Goal: Task Accomplishment & Management: Use online tool/utility

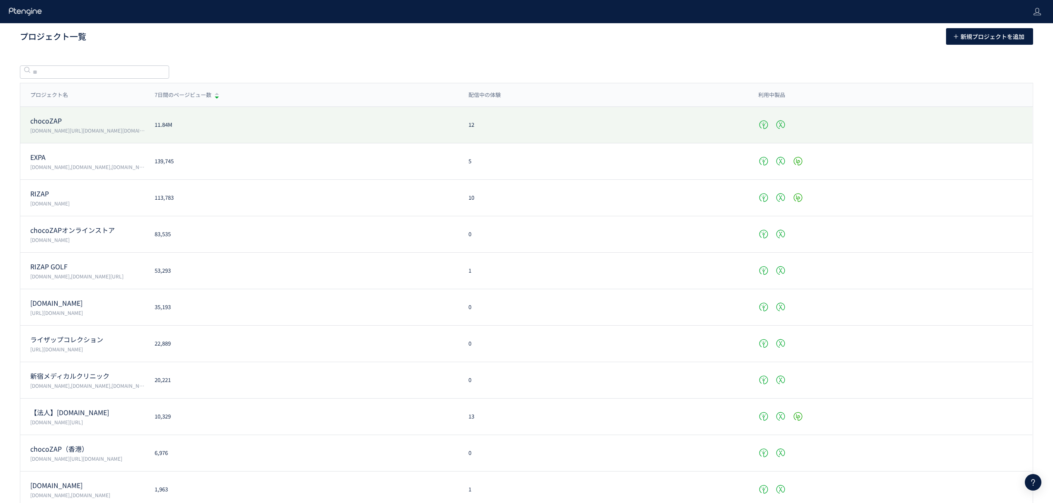
click at [100, 116] on p "chocoZAP" at bounding box center [87, 121] width 114 height 10
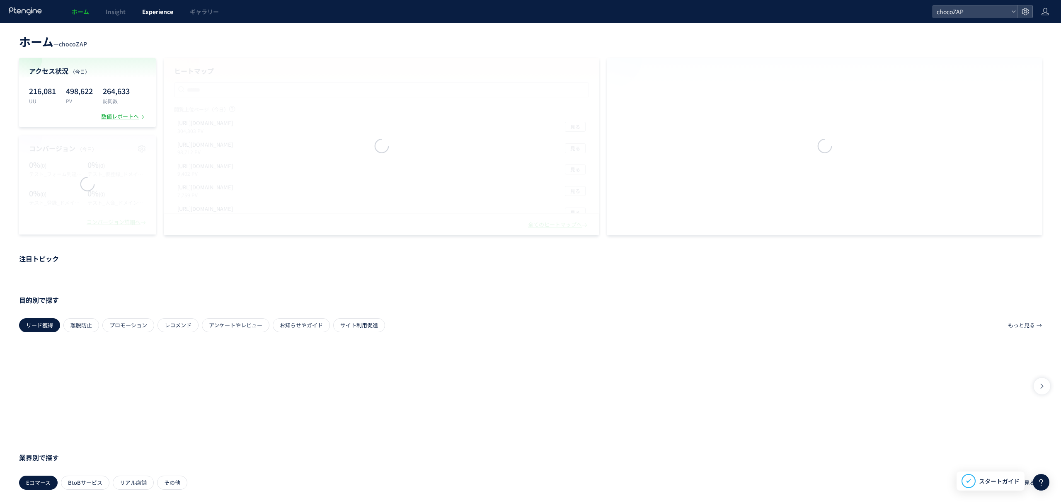
click at [163, 15] on span "Experience" at bounding box center [157, 11] width 31 height 8
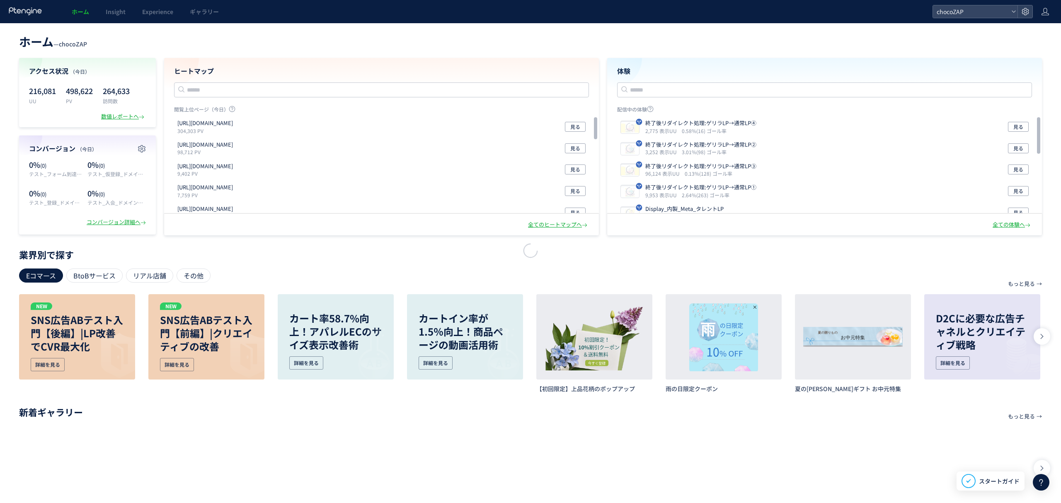
click at [158, 12] on div at bounding box center [530, 251] width 1061 height 503
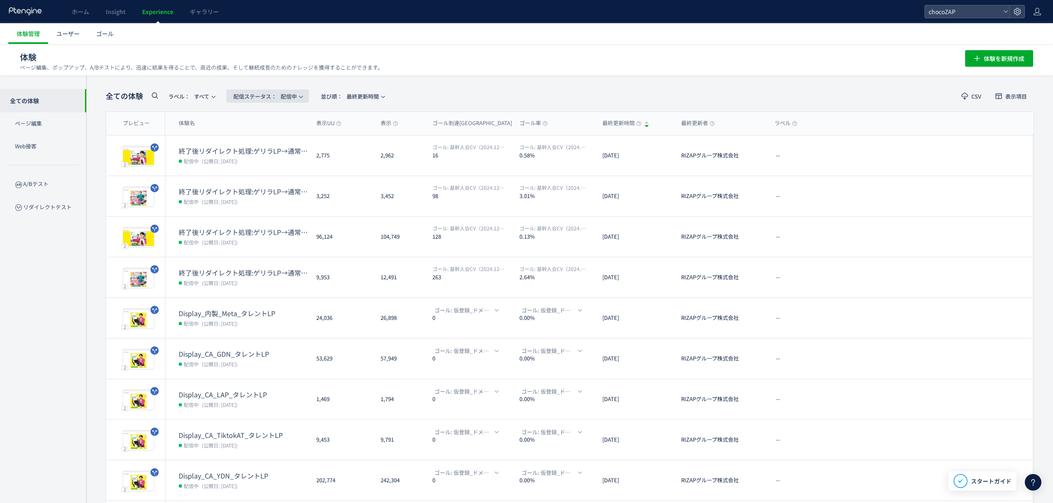
click at [293, 100] on span "配信ステータス​： 配信中" at bounding box center [264, 97] width 63 height 14
click at [443, 88] on header "全ての体験 ラベル： すべて 配信ステータス​： 配信中 並び順： 最終更新時間 CSV 表示項目" at bounding box center [570, 96] width 928 height 17
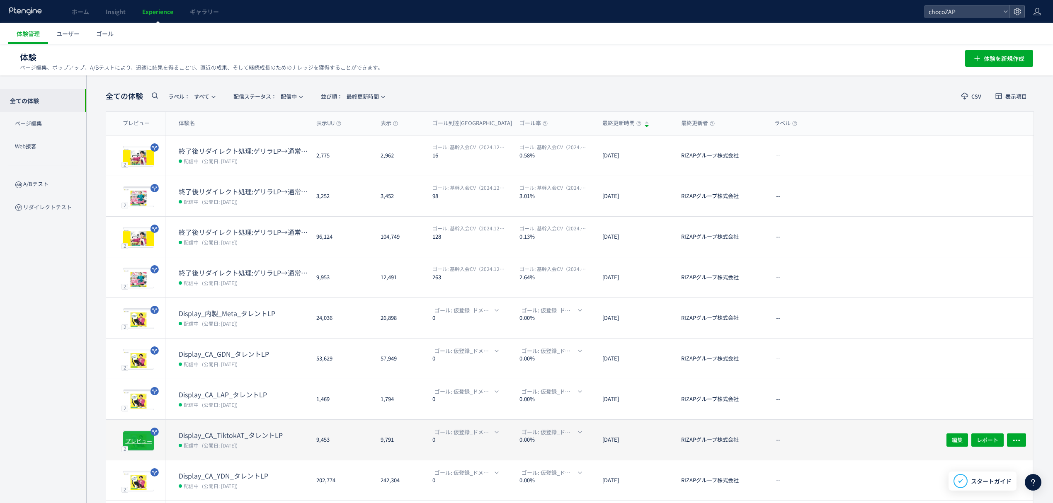
scroll to position [69, 0]
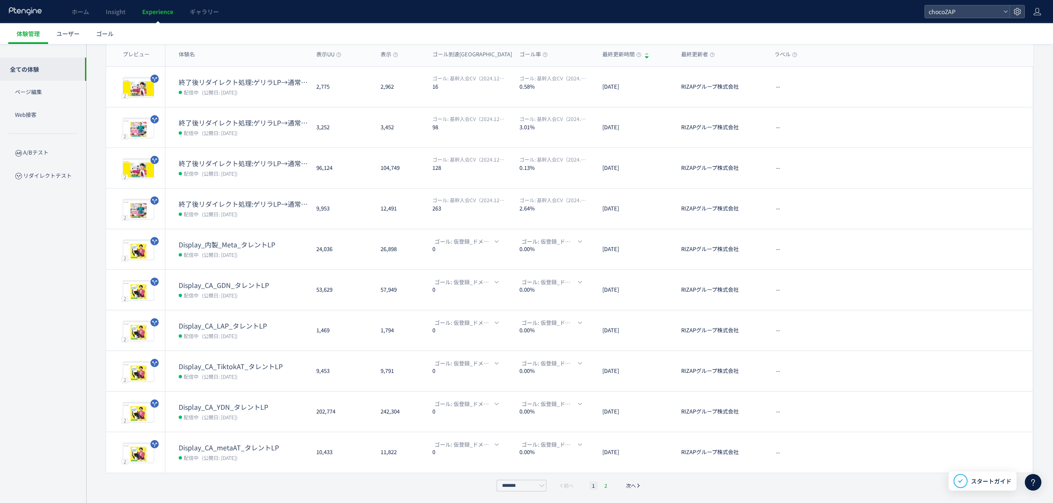
drag, startPoint x: 610, startPoint y: 488, endPoint x: 607, endPoint y: 485, distance: 4.7
click at [608, 486] on ul "1 2" at bounding box center [599, 486] width 25 height 8
click at [607, 485] on li "2" at bounding box center [606, 486] width 8 height 8
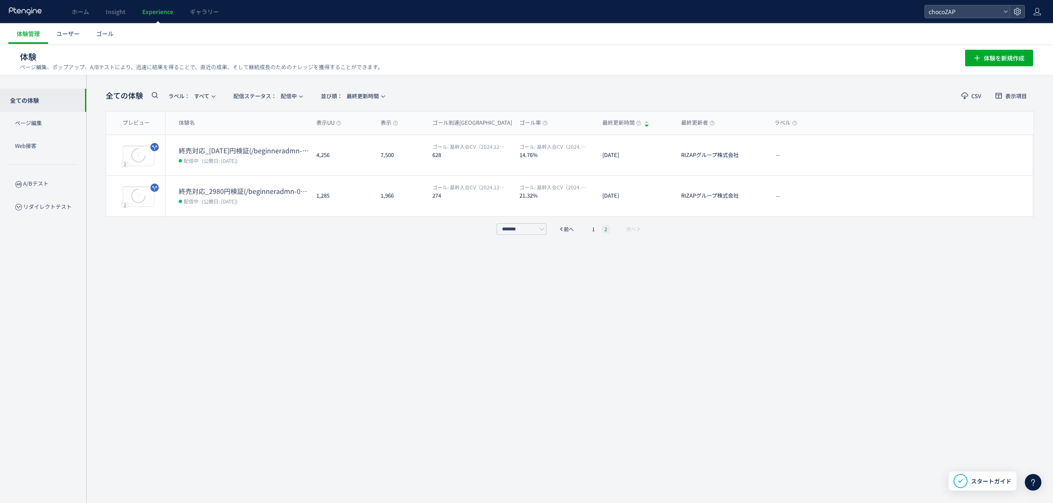
scroll to position [0, 0]
click at [594, 229] on li "1" at bounding box center [593, 229] width 8 height 8
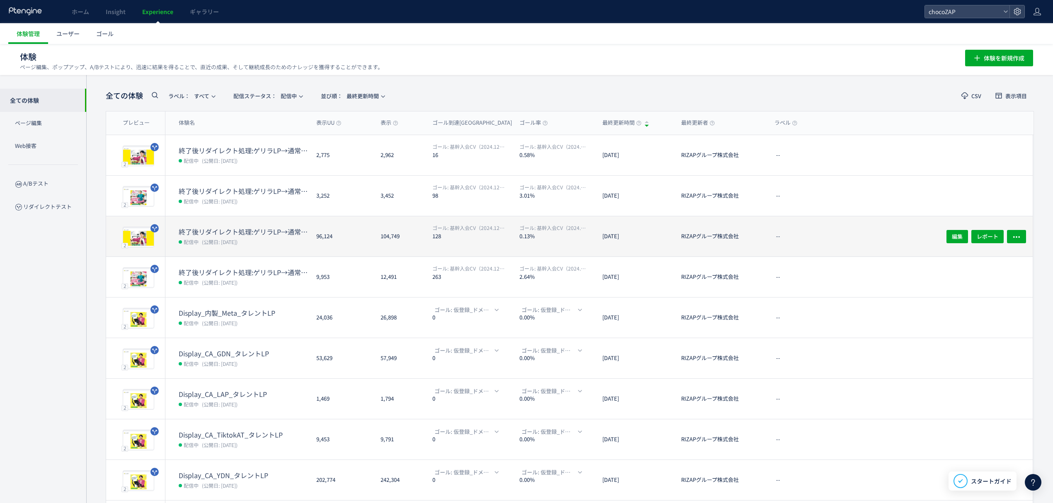
scroll to position [0, 0]
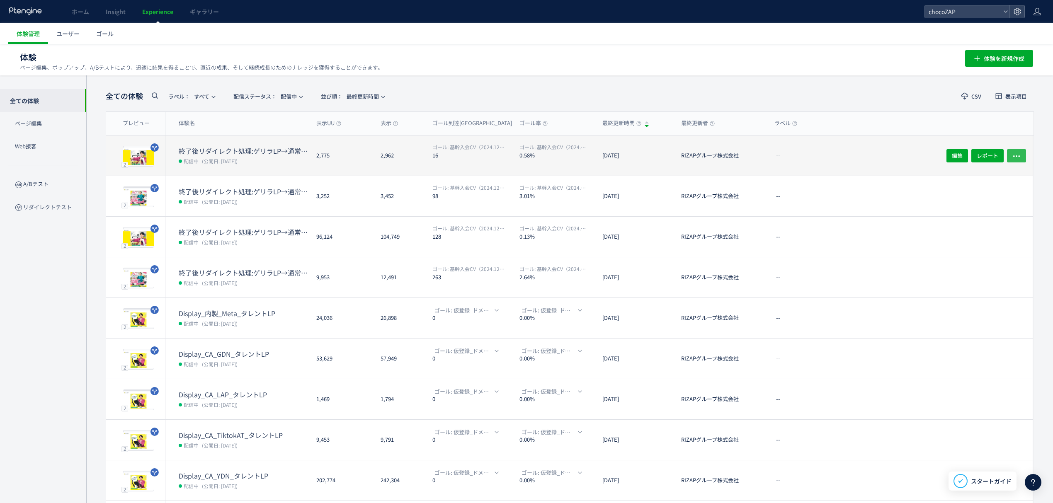
drag, startPoint x: 271, startPoint y: 148, endPoint x: 1013, endPoint y: 155, distance: 742.2
click at [1013, 155] on button "button" at bounding box center [1016, 155] width 19 height 13
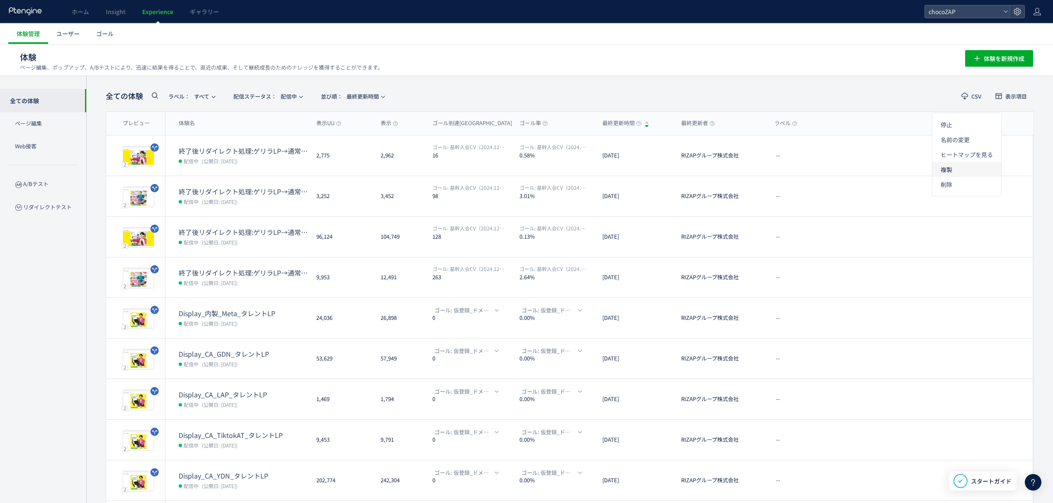
click at [980, 169] on li "複製" at bounding box center [966, 169] width 69 height 15
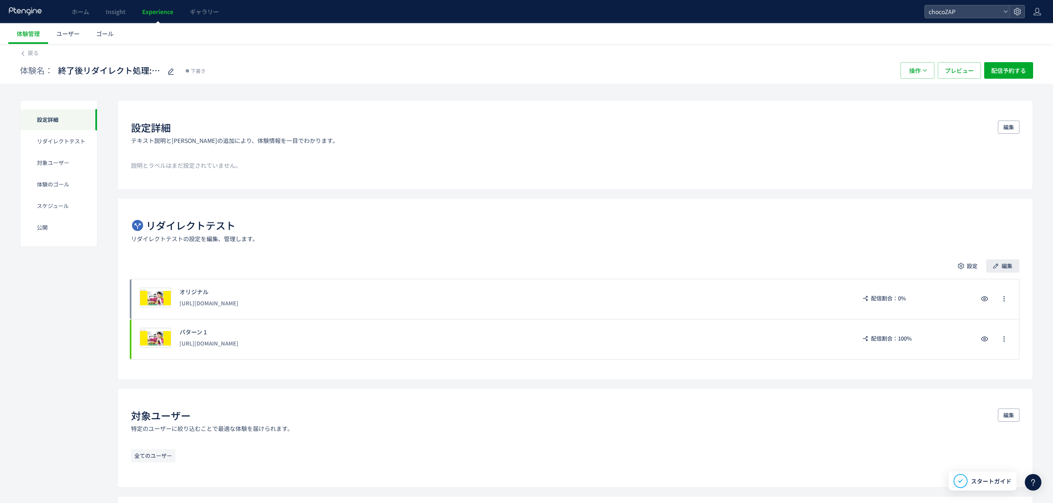
click at [1007, 261] on span "編集" at bounding box center [1006, 265] width 11 height 13
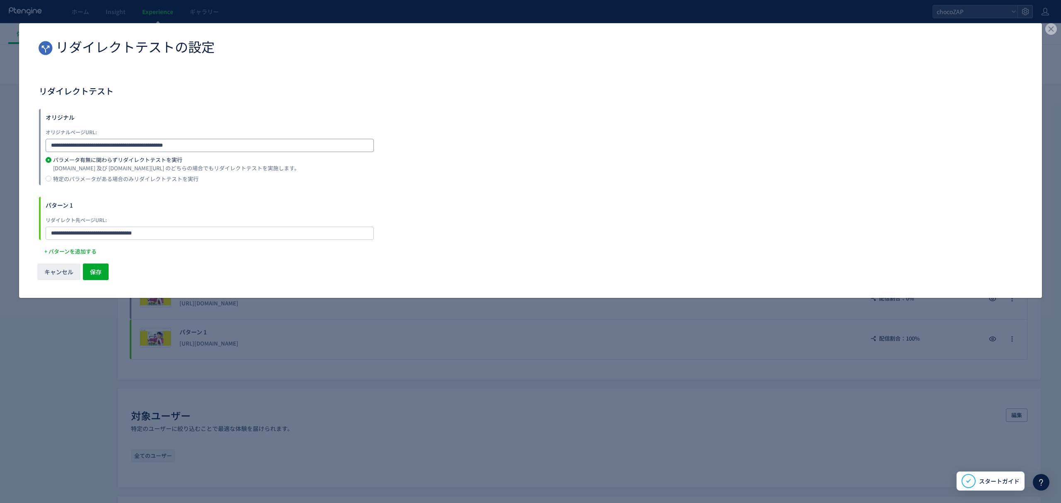
drag, startPoint x: 211, startPoint y: 143, endPoint x: 0, endPoint y: 141, distance: 210.9
click at [0, 141] on div "**********" at bounding box center [530, 251] width 1061 height 503
paste input "dialog"
type input "**********"
click at [101, 266] on span "保存" at bounding box center [96, 272] width 12 height 17
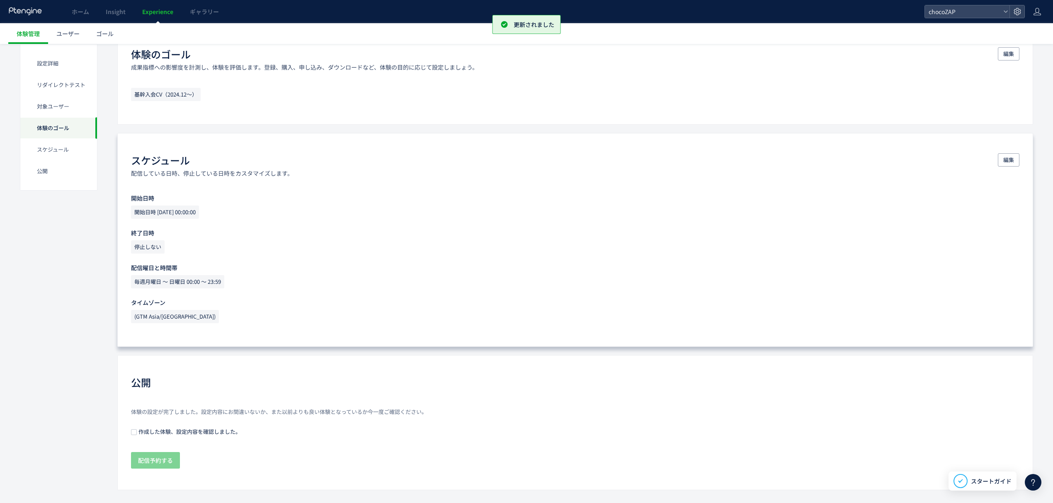
scroll to position [484, 0]
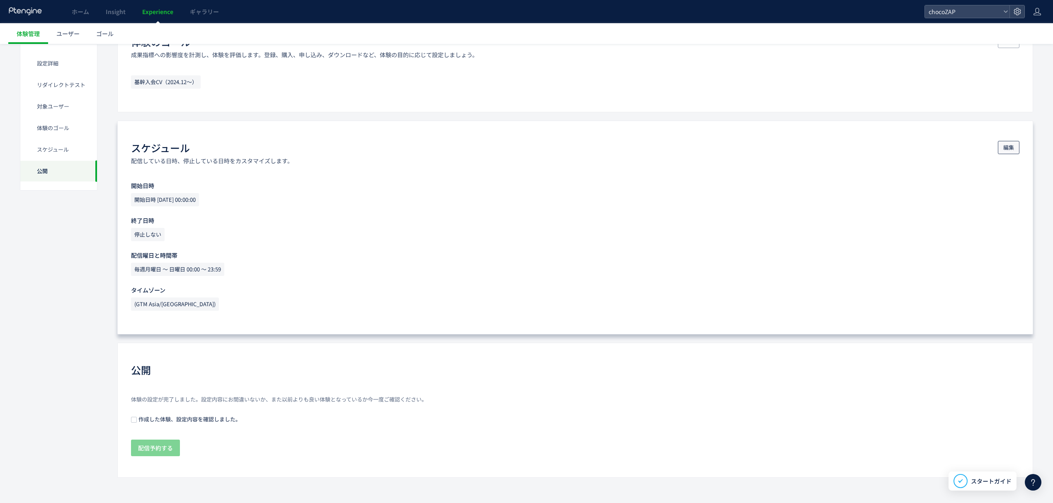
click at [1005, 149] on span "編集" at bounding box center [1008, 147] width 11 height 13
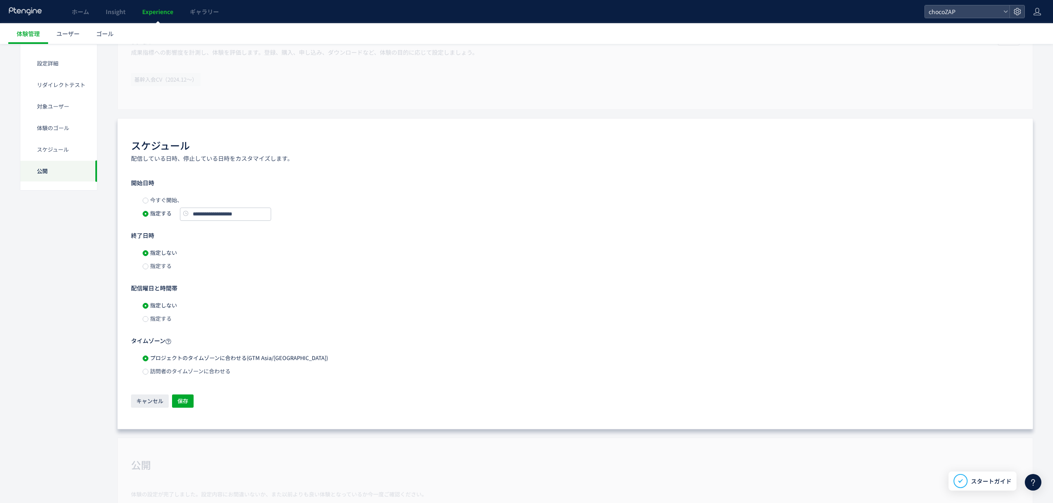
click at [167, 199] on span "今すぐ開始、" at bounding box center [165, 200] width 34 height 8
click at [160, 264] on label "指定する" at bounding box center [157, 265] width 29 height 13
click at [165, 257] on span "指定しない" at bounding box center [162, 253] width 29 height 8
click at [188, 398] on span "保存" at bounding box center [182, 401] width 11 height 13
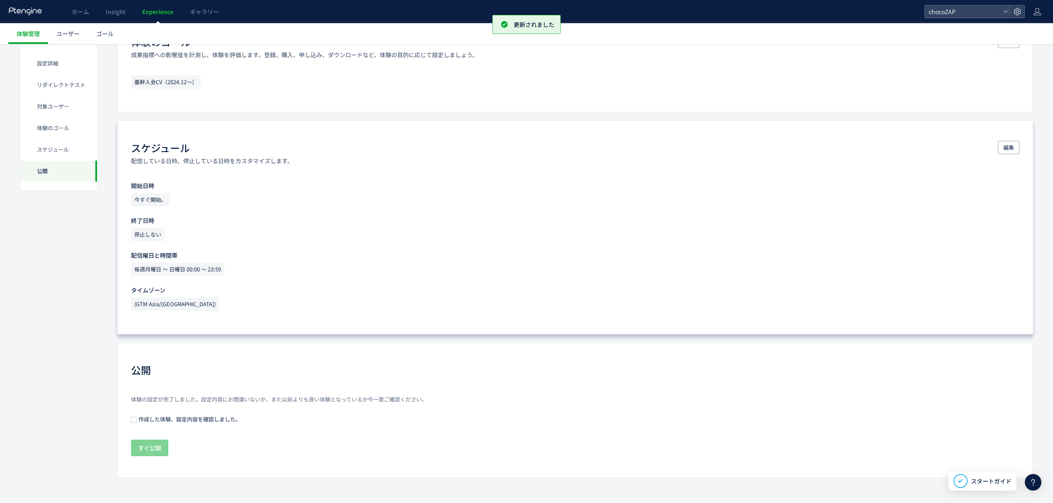
click at [154, 418] on span "作成した体験、設定内容を確認しました。" at bounding box center [189, 419] width 104 height 8
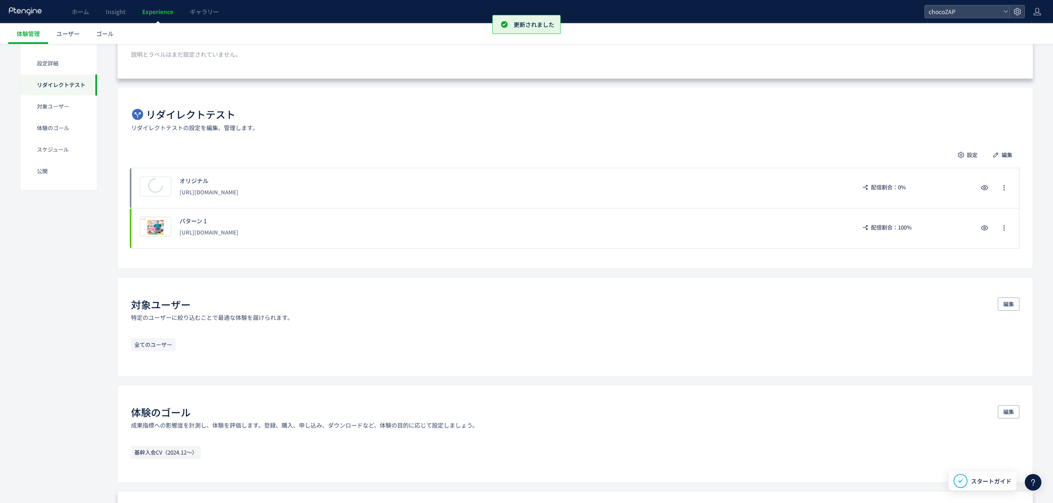
scroll to position [0, 0]
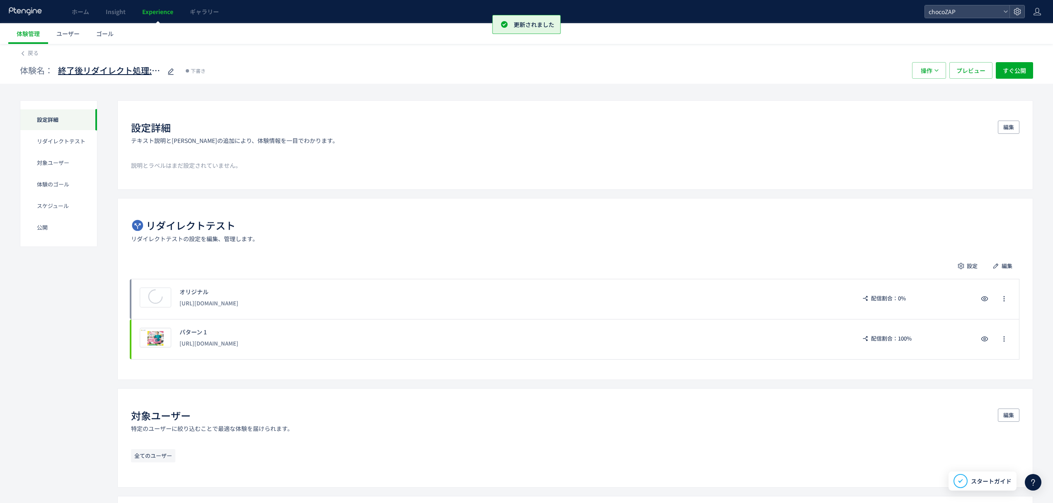
click at [97, 71] on span "終了後リダイレクト処理:ゲリラLP→通常LP④(copy)" at bounding box center [110, 71] width 104 height 12
click at [151, 73] on input "**********" at bounding box center [110, 71] width 104 height 17
type input "**********"
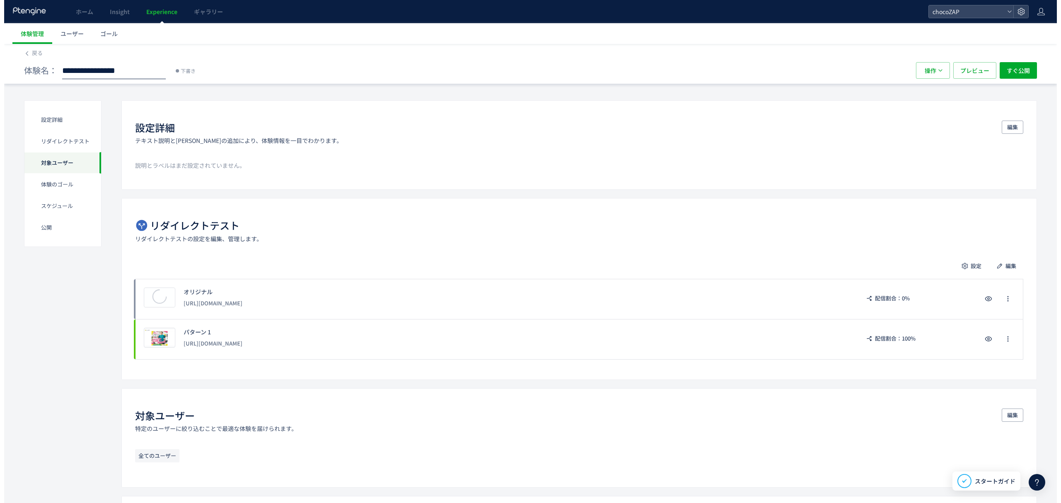
scroll to position [484, 0]
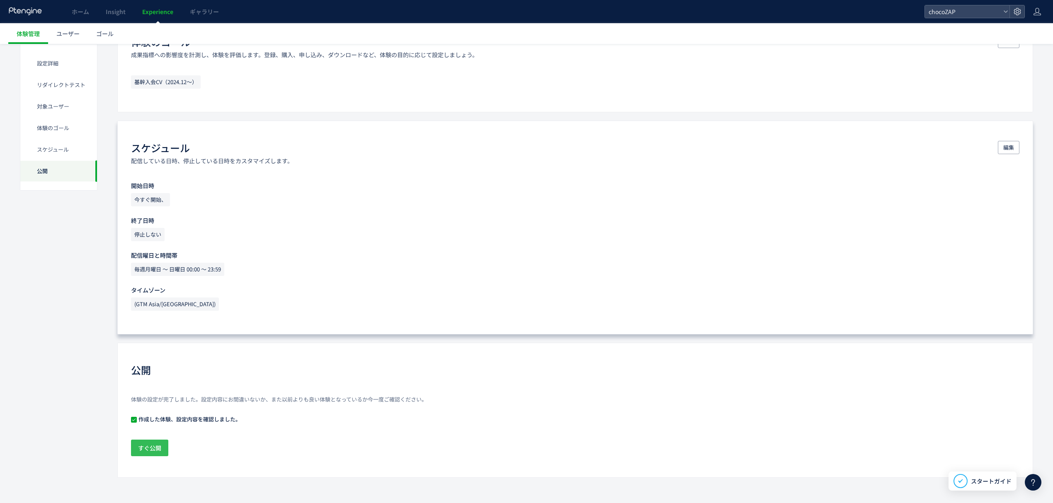
click at [163, 445] on button "すぐ公開" at bounding box center [149, 448] width 37 height 17
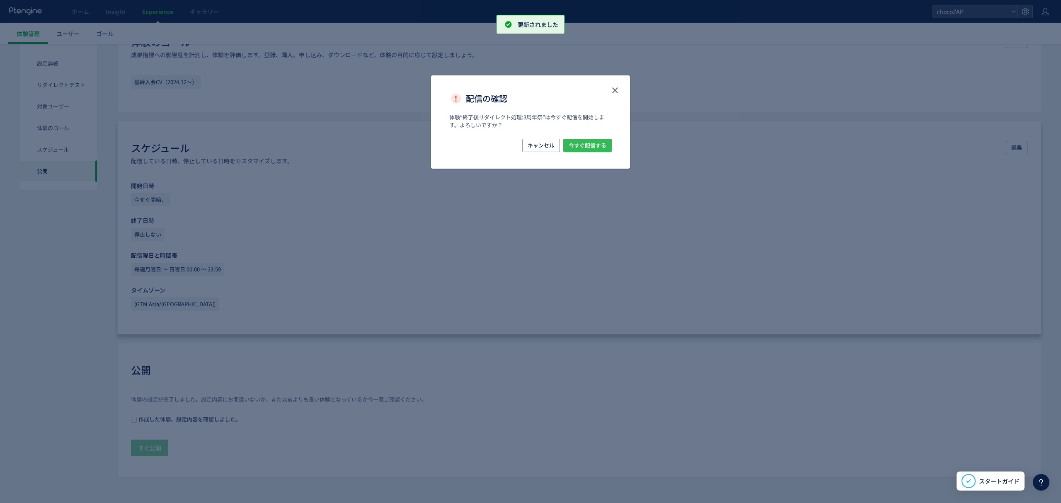
click at [594, 144] on span "今すぐ配信する" at bounding box center [588, 145] width 38 height 13
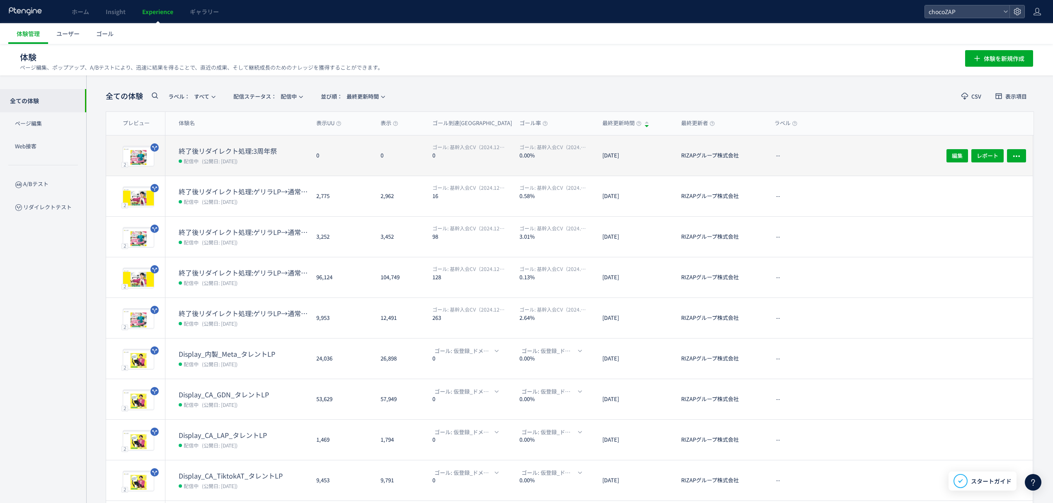
click at [257, 158] on dd "配信中 (公開日: [DATE])" at bounding box center [244, 160] width 131 height 11
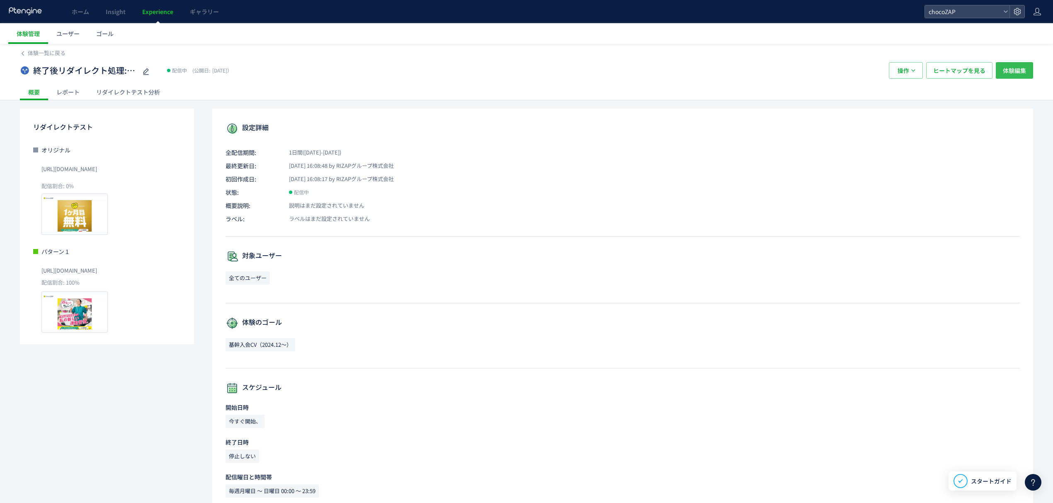
click at [1023, 72] on span "体験編集" at bounding box center [1013, 70] width 23 height 17
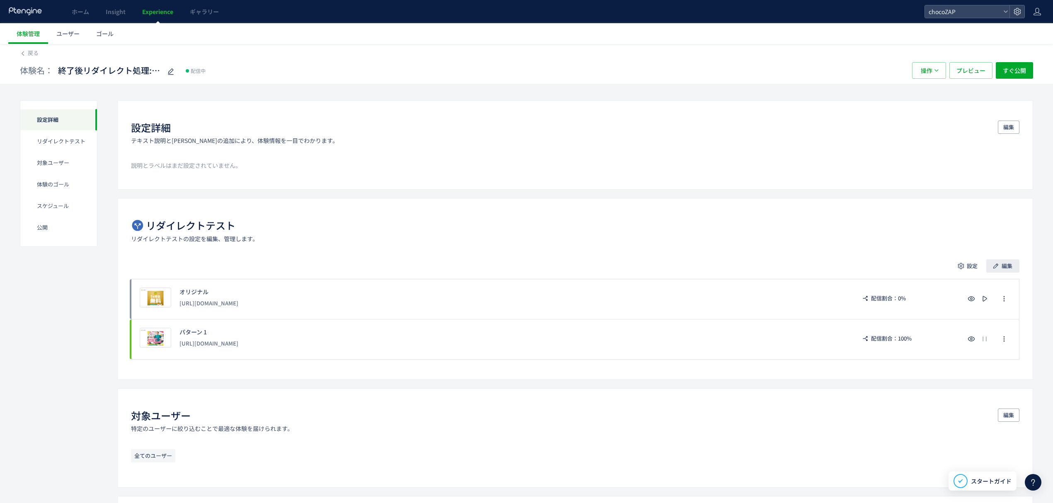
click at [1008, 268] on span "編集" at bounding box center [1006, 265] width 11 height 13
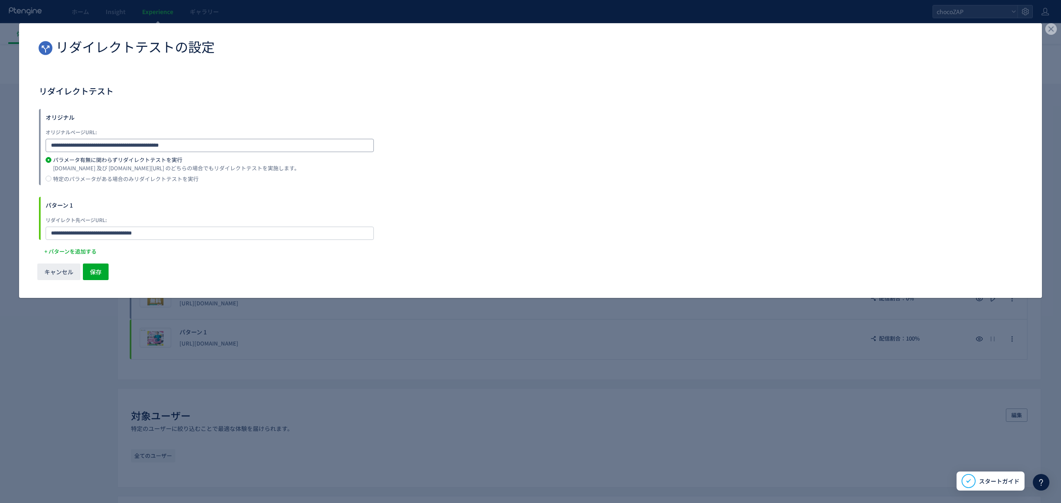
drag, startPoint x: 262, startPoint y: 146, endPoint x: 0, endPoint y: 132, distance: 262.7
click at [0, 129] on div "**********" at bounding box center [530, 251] width 1061 height 503
paste input "dialog"
type input "**********"
click at [91, 264] on span "保存" at bounding box center [96, 272] width 12 height 17
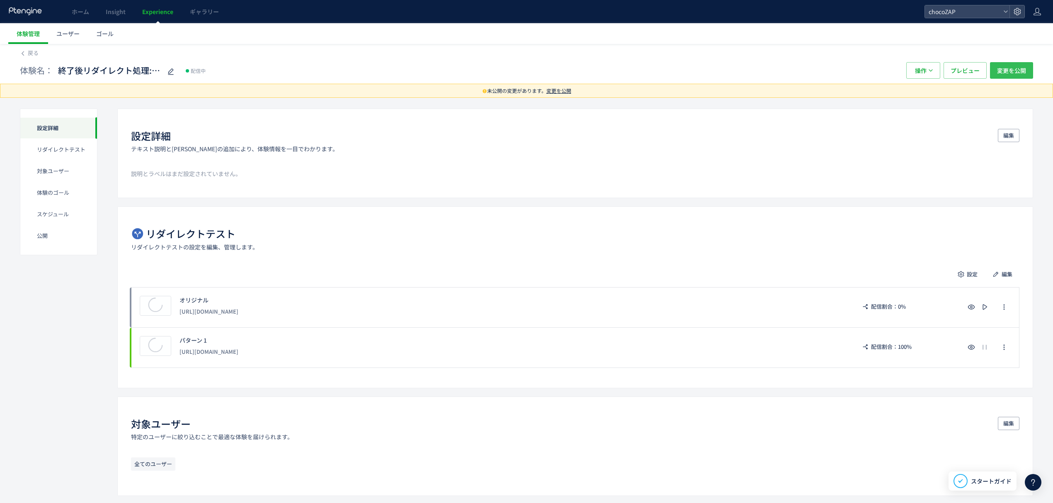
click at [1010, 71] on span "変更を公開" at bounding box center [1011, 70] width 29 height 17
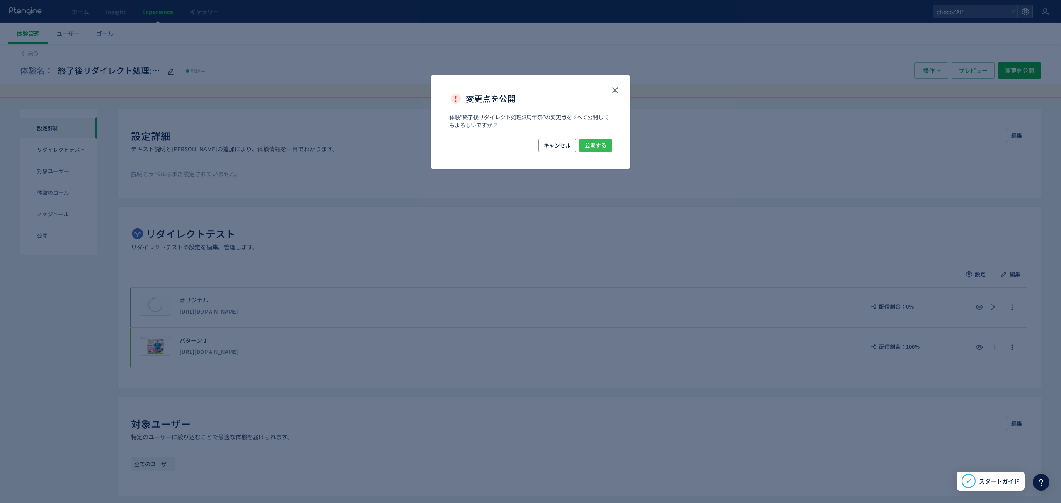
click at [597, 141] on span "公開する" at bounding box center [596, 145] width 22 height 13
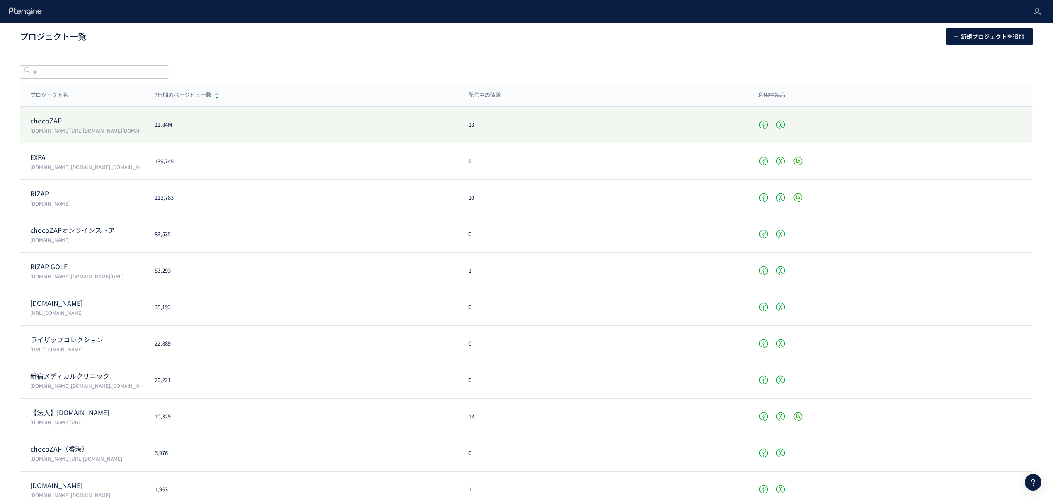
click at [103, 127] on p "[DOMAIN_NAME][URL][DOMAIN_NAME][DOMAIN_NAME][DOMAIN_NAME]" at bounding box center [87, 130] width 114 height 7
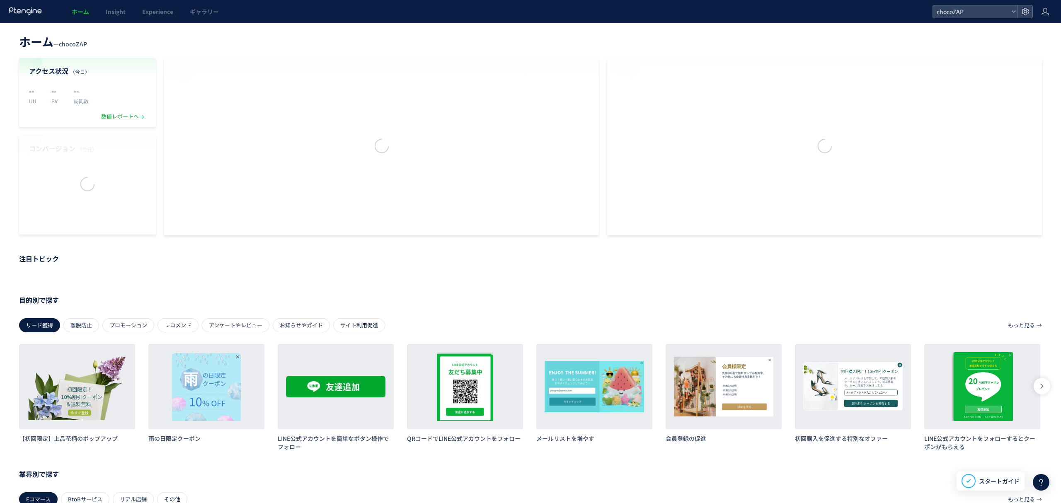
click at [165, 12] on div at bounding box center [530, 251] width 1061 height 503
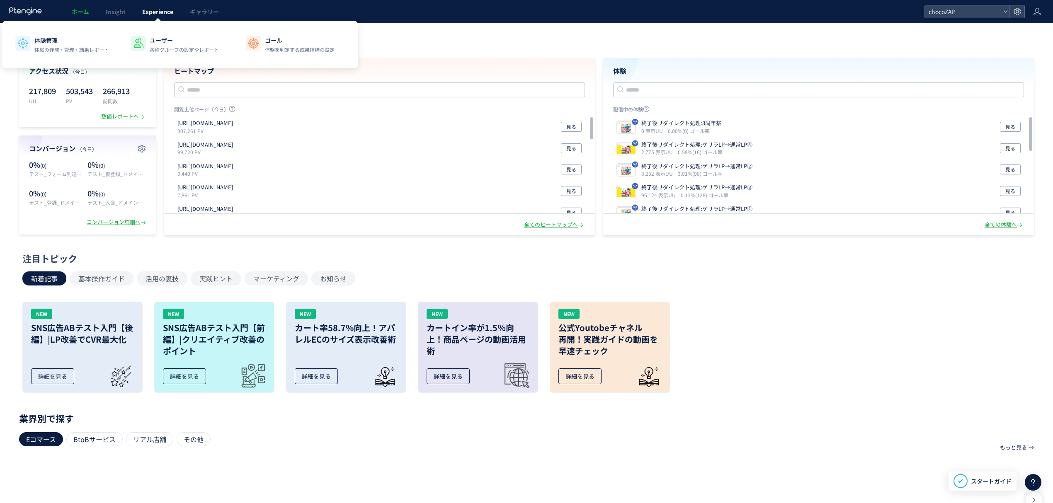
click at [153, 9] on span "Experience" at bounding box center [157, 11] width 31 height 8
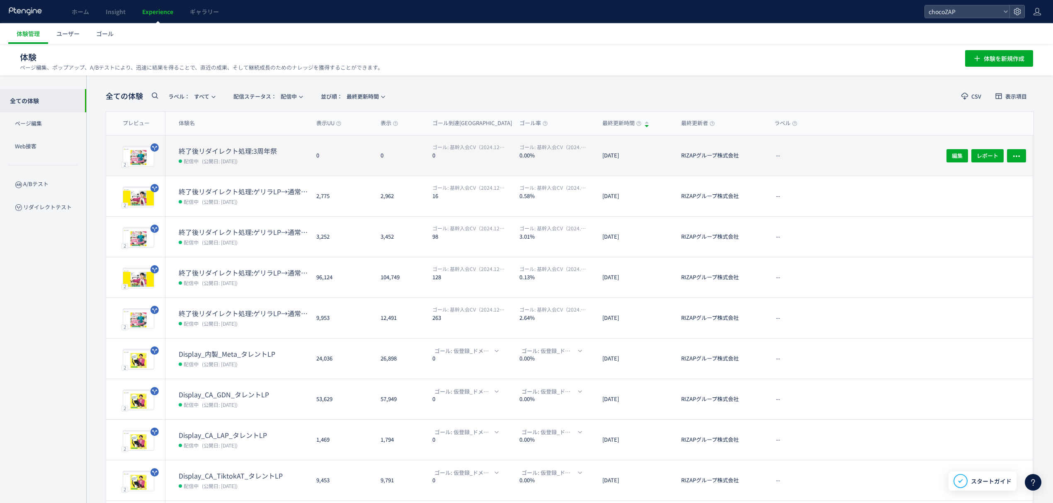
click at [237, 157] on span "(公開日: [DATE])" at bounding box center [220, 160] width 36 height 7
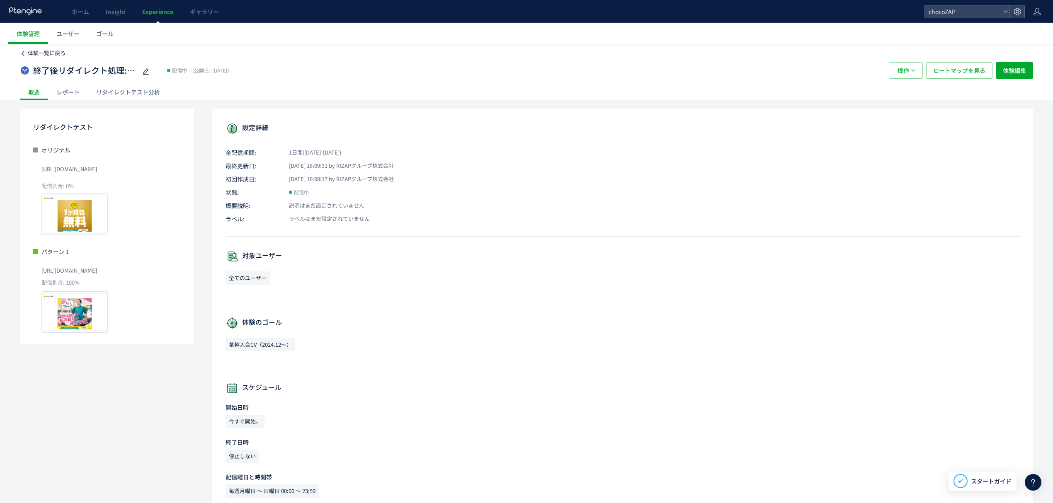
click at [48, 56] on span "体験一覧に戻る" at bounding box center [47, 53] width 38 height 8
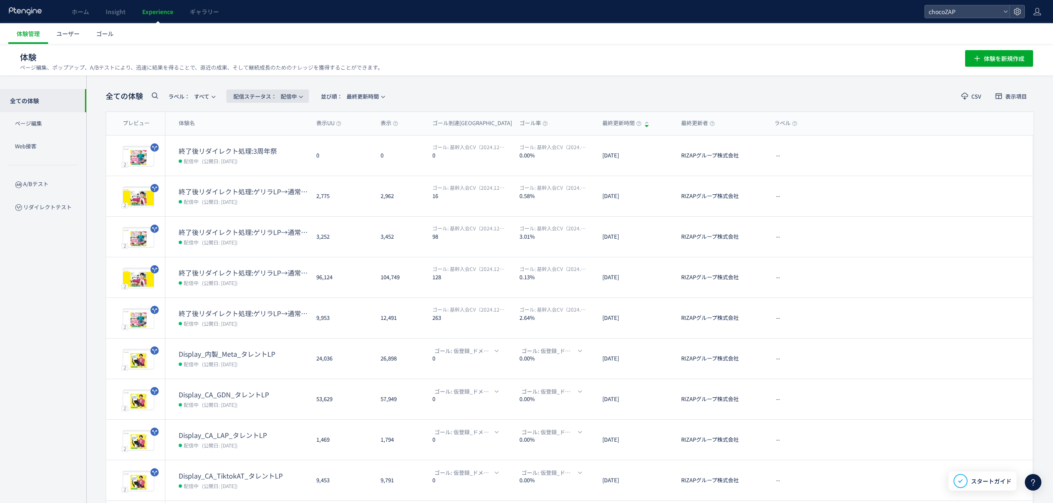
click at [294, 91] on span "配信ステータス​： 配信中" at bounding box center [264, 97] width 63 height 14
click at [272, 177] on li "下書き" at bounding box center [270, 179] width 34 height 15
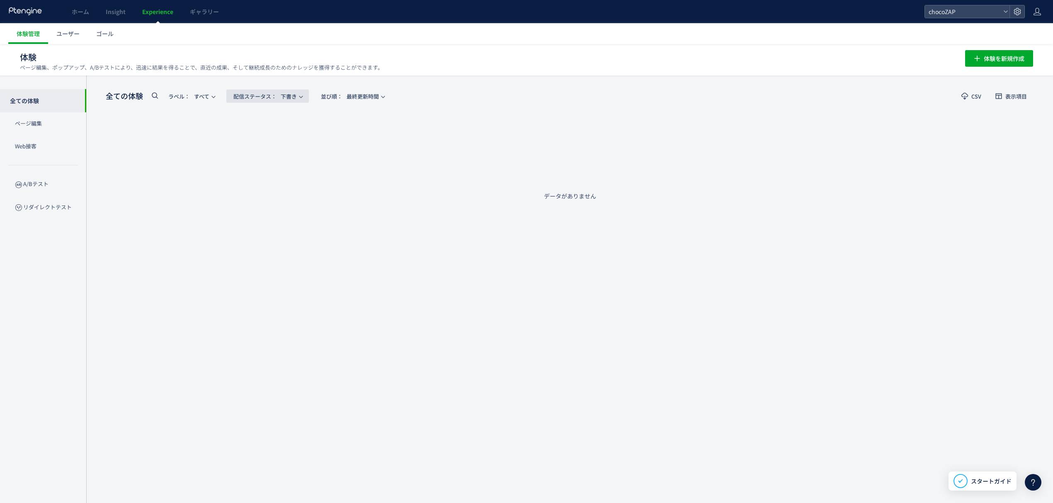
click at [294, 100] on span "配信ステータス​： 下書き" at bounding box center [264, 97] width 63 height 14
click at [276, 172] on li "予約中" at bounding box center [270, 179] width 34 height 15
click at [292, 94] on span "配信ステータス​： 予約中" at bounding box center [264, 97] width 63 height 14
click at [0, 0] on li "停止中" at bounding box center [0, 0] width 0 height 0
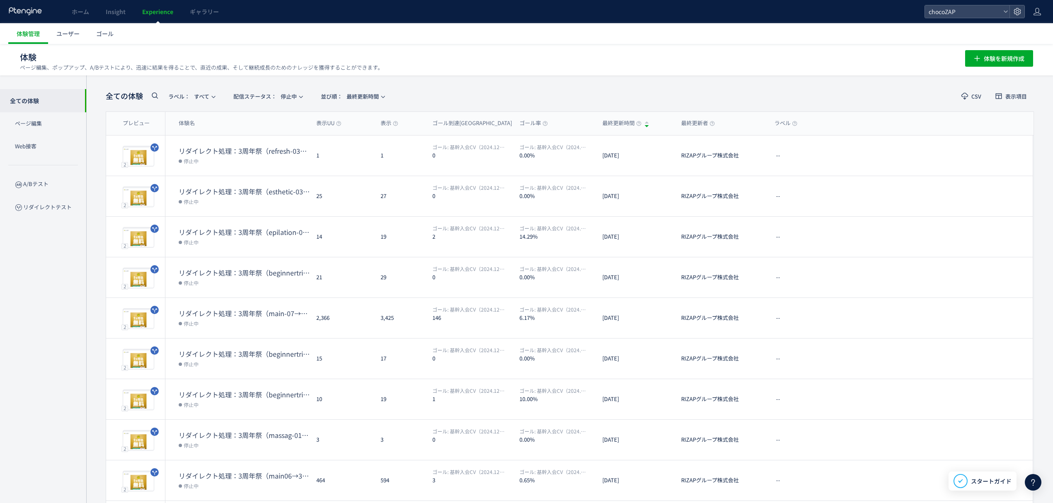
click at [307, 87] on div "全ての体験 ラベル： すべて 配信ステータス​： 停止中 並び順： 最終更新時間 CSV 表示項目 プレビュー 体験名 表示UU 表示 ゴール到達UU ゴール…" at bounding box center [569, 323] width 966 height 497
click at [293, 107] on div "全ての体験 ラベル： すべて 配信ステータス​： 停止中 並び順： 最終更新時間 CSV 表示項目 プレビュー 体験名 表示UU 表示 ゴール到達UU ゴール…" at bounding box center [570, 324] width 928 height 472
click at [296, 97] on span "配信ステータス​： 停止中" at bounding box center [264, 97] width 63 height 14
click at [283, 157] on li "配信中" at bounding box center [270, 164] width 34 height 15
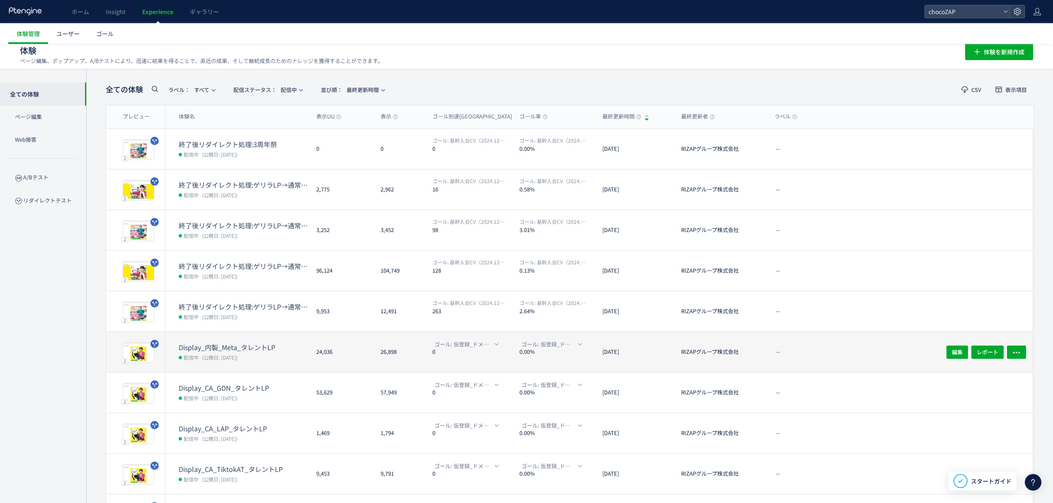
scroll to position [69, 0]
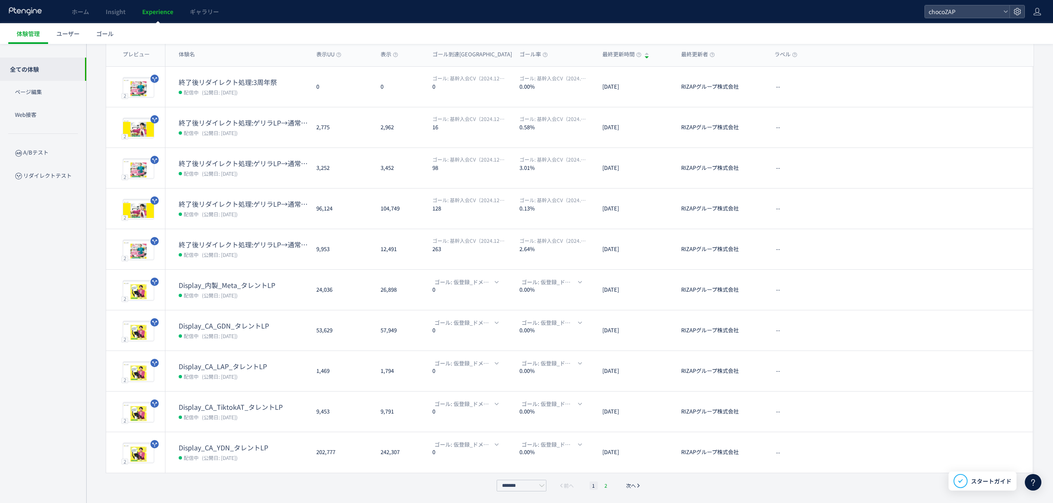
click at [607, 483] on li "2" at bounding box center [606, 486] width 8 height 8
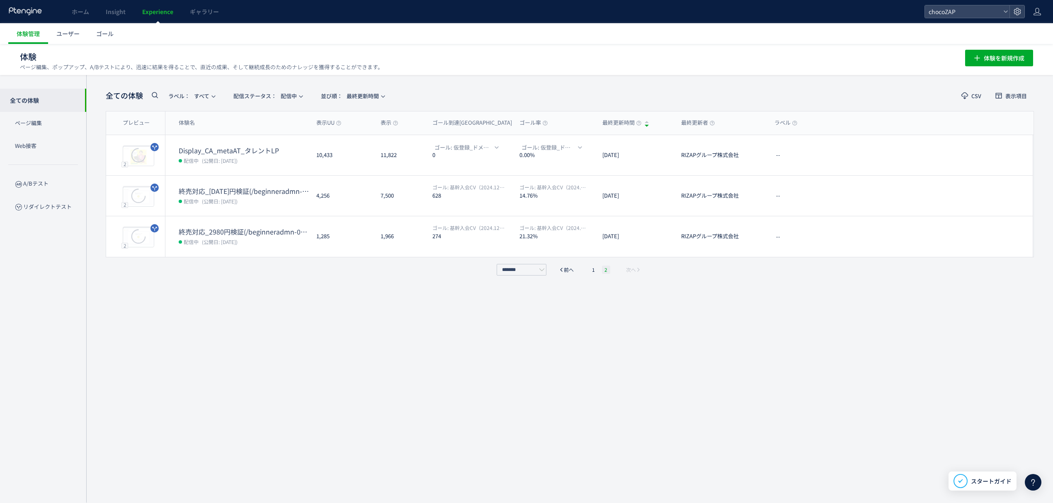
scroll to position [0, 0]
click at [590, 271] on li "1" at bounding box center [593, 270] width 8 height 8
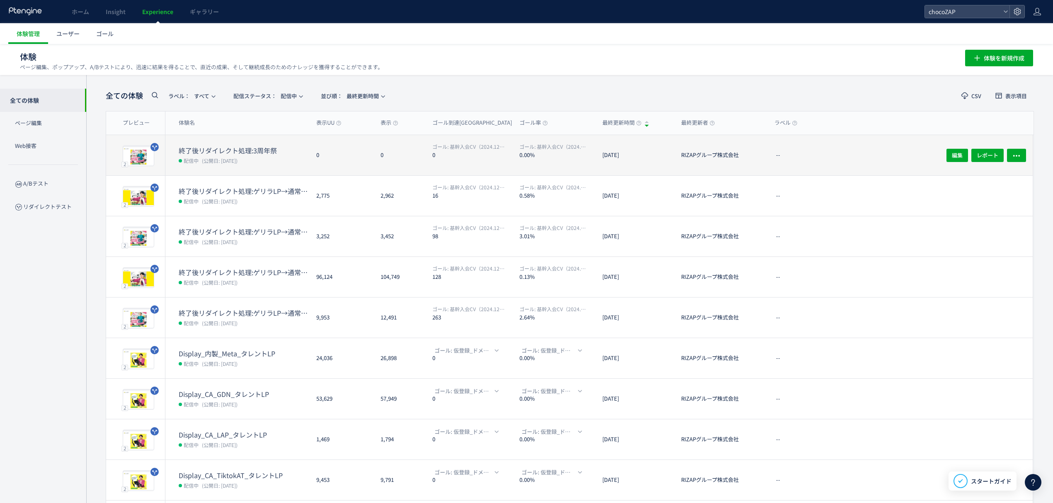
click at [205, 144] on div "終了後リダイレクト処理:3周年祭 配信中 (公開日: 2025/08/15)" at bounding box center [237, 155] width 144 height 40
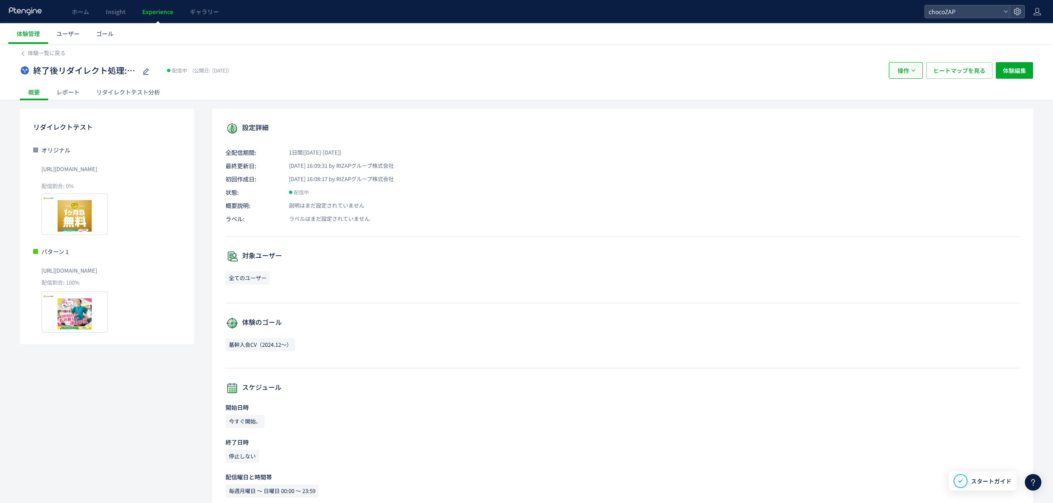
click at [910, 73] on icon "button" at bounding box center [912, 70] width 5 height 5
click at [907, 109] on li "複製" at bounding box center [905, 111] width 28 height 15
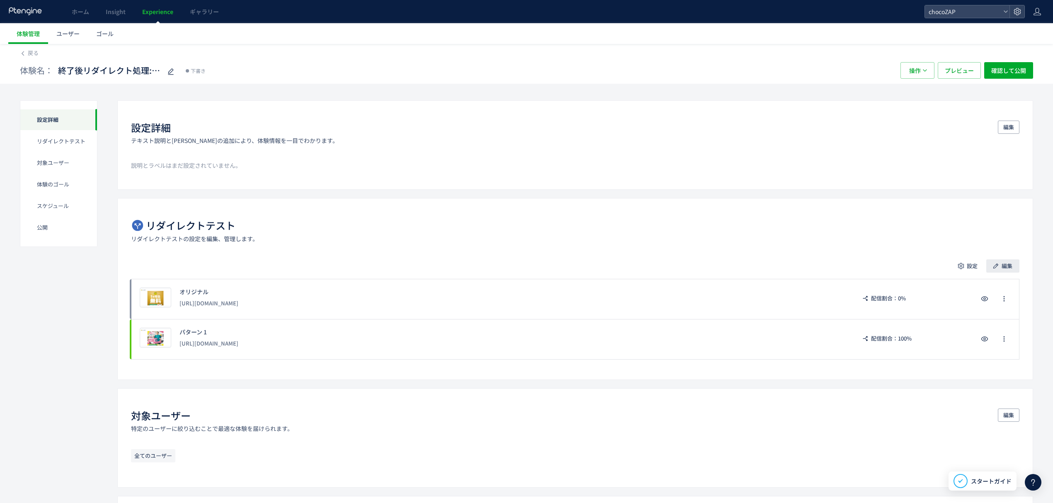
click at [1004, 269] on span "編集" at bounding box center [1006, 265] width 11 height 13
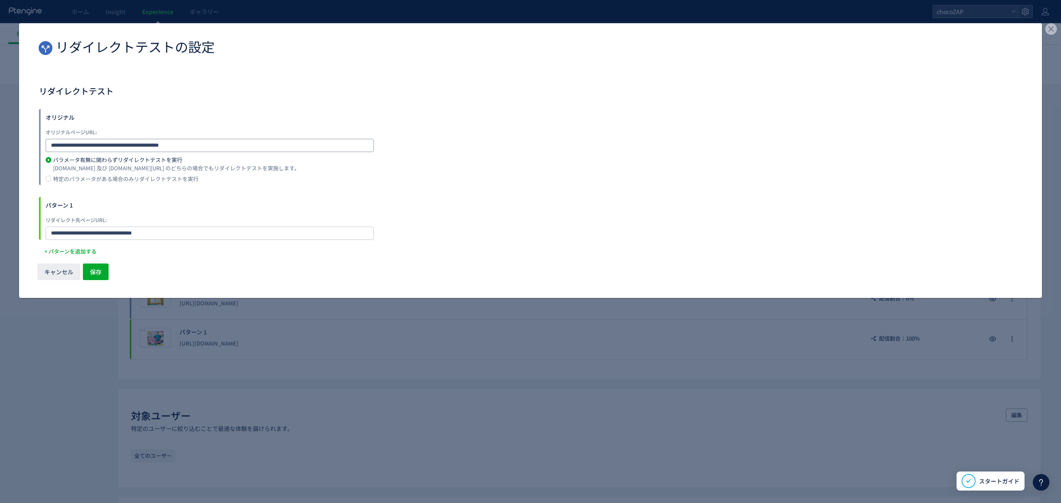
drag, startPoint x: 230, startPoint y: 142, endPoint x: 0, endPoint y: 142, distance: 230.4
click at [0, 142] on div "**********" at bounding box center [530, 251] width 1061 height 503
paste input "dialog"
type input "**********"
click at [101, 272] on span "保存" at bounding box center [96, 272] width 12 height 17
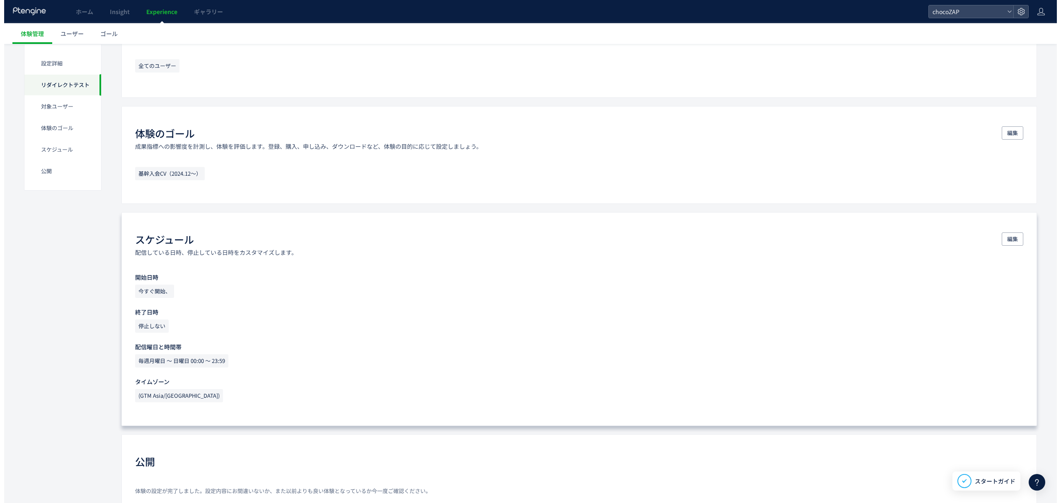
scroll to position [484, 0]
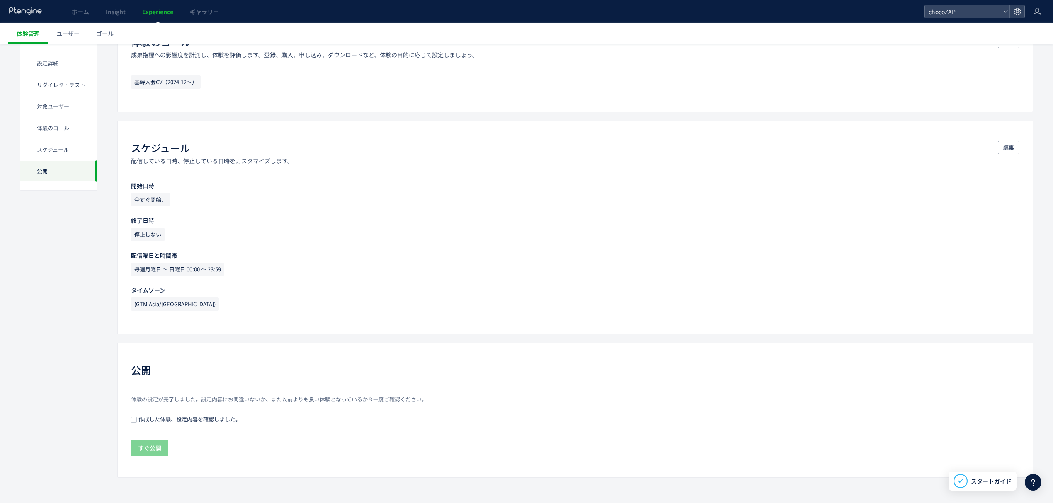
click at [155, 412] on div "体験の設定が完了しました。設定内容にお間違いないか、また以前よりも良い体験となっているか今一度ご確認ください。 作成した体験、設定内容を確認しました。 すぐ公開" at bounding box center [575, 427] width 888 height 62
click at [152, 417] on span "作成した体験、設定内容を確認しました。" at bounding box center [189, 419] width 104 height 8
click at [149, 452] on span "すぐ公開" at bounding box center [149, 448] width 23 height 17
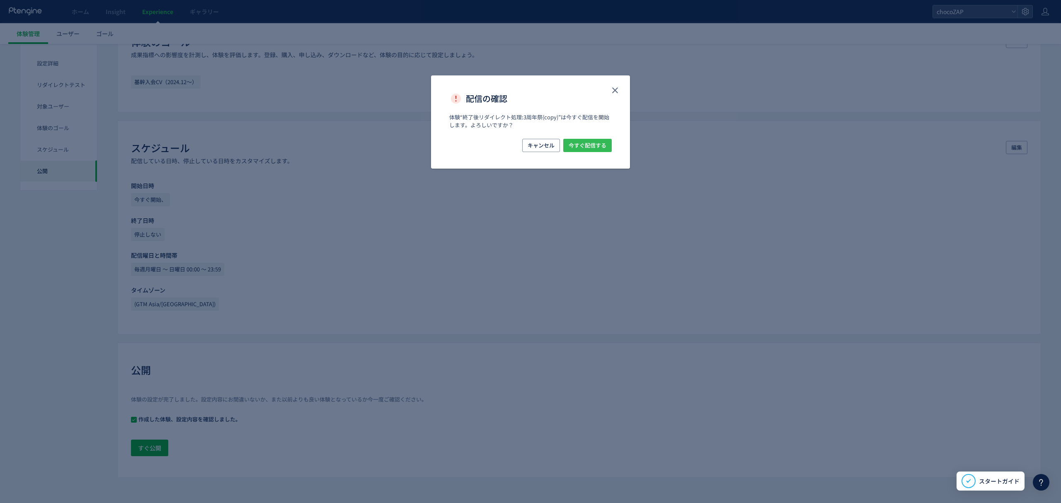
click at [589, 148] on span "今すぐ配信する" at bounding box center [588, 145] width 38 height 13
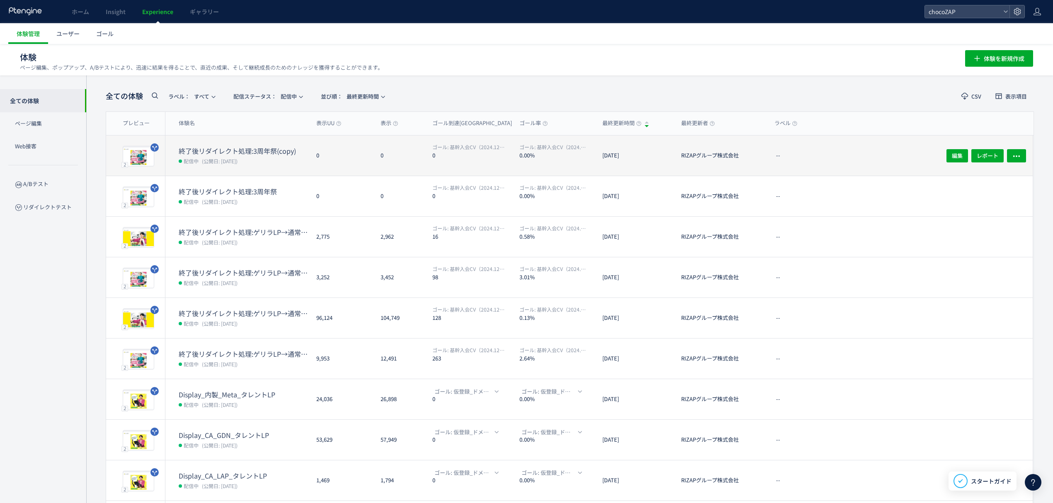
click at [229, 153] on dt "終了後リダイレクト処理:3周年祭(copy)" at bounding box center [244, 151] width 131 height 10
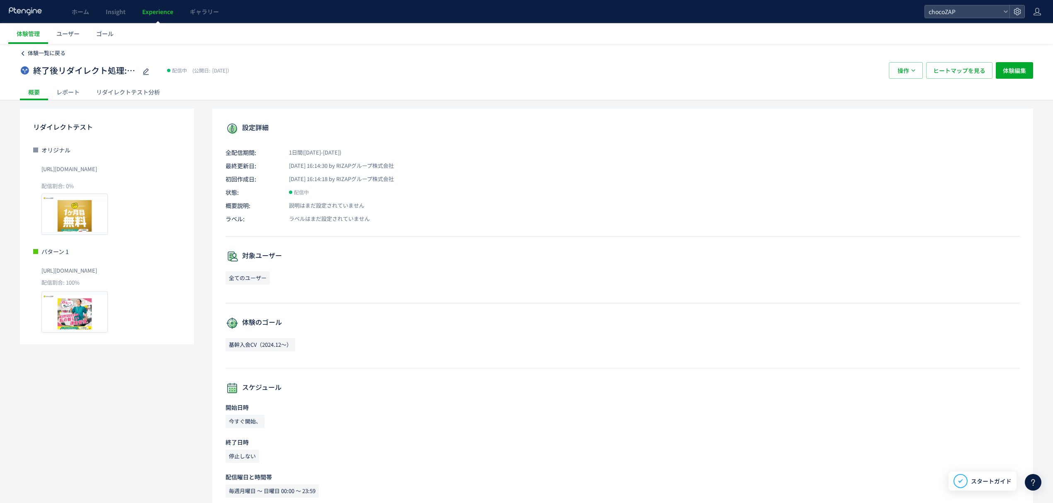
click at [52, 55] on span "体験一覧に戻る" at bounding box center [47, 53] width 38 height 8
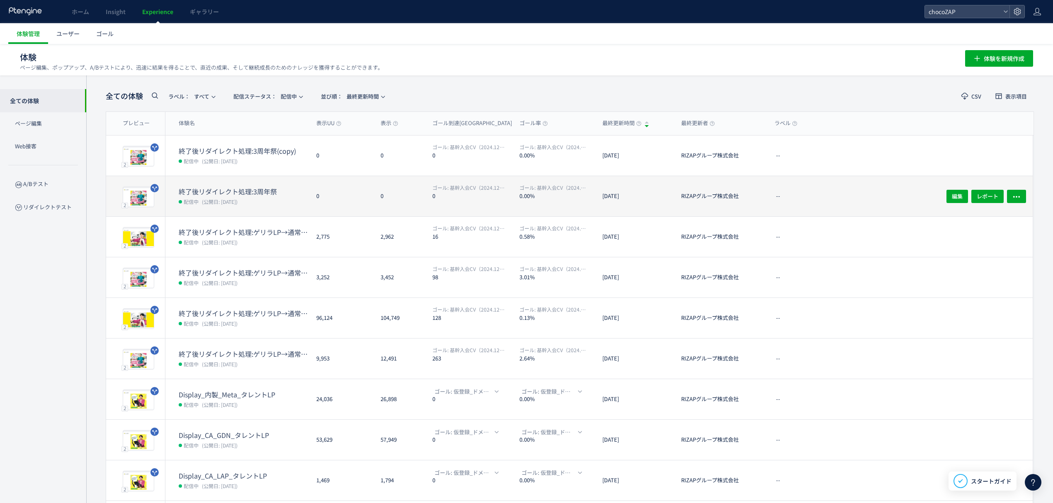
click at [232, 191] on dt "終了後リダイレクト処理:3周年祭" at bounding box center [244, 192] width 131 height 10
